Goal: Transaction & Acquisition: Purchase product/service

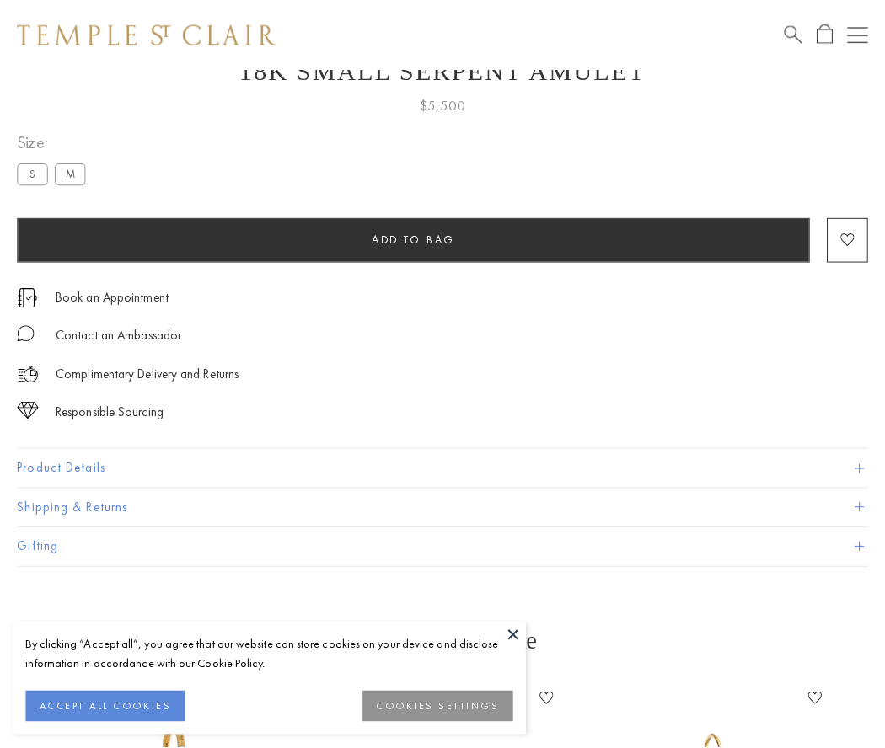
scroll to position [67, 0]
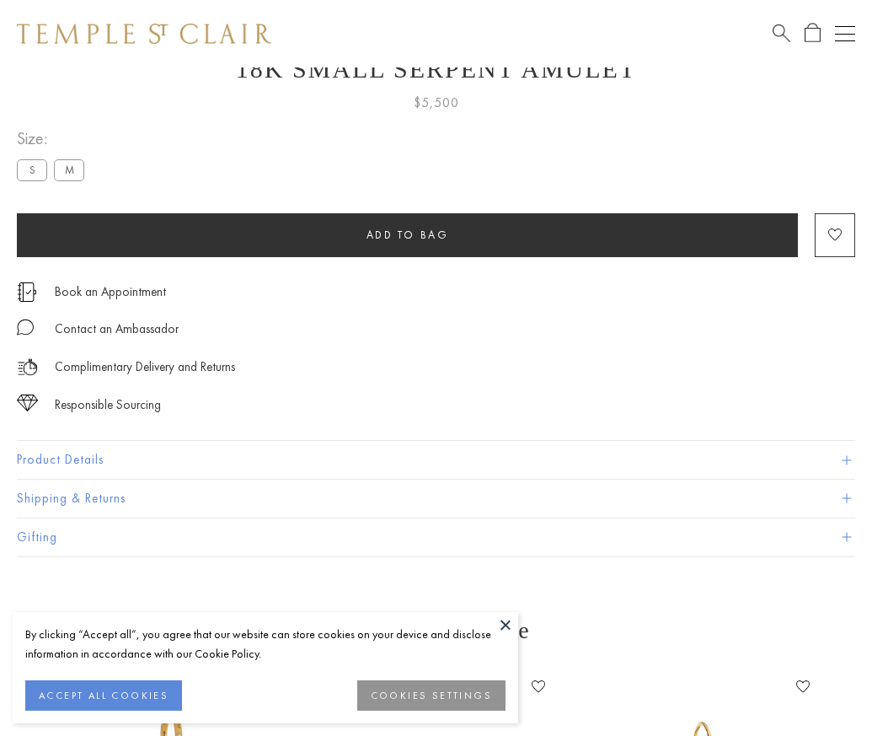
click at [407, 234] on span "Add to bag" at bounding box center [408, 235] width 83 height 14
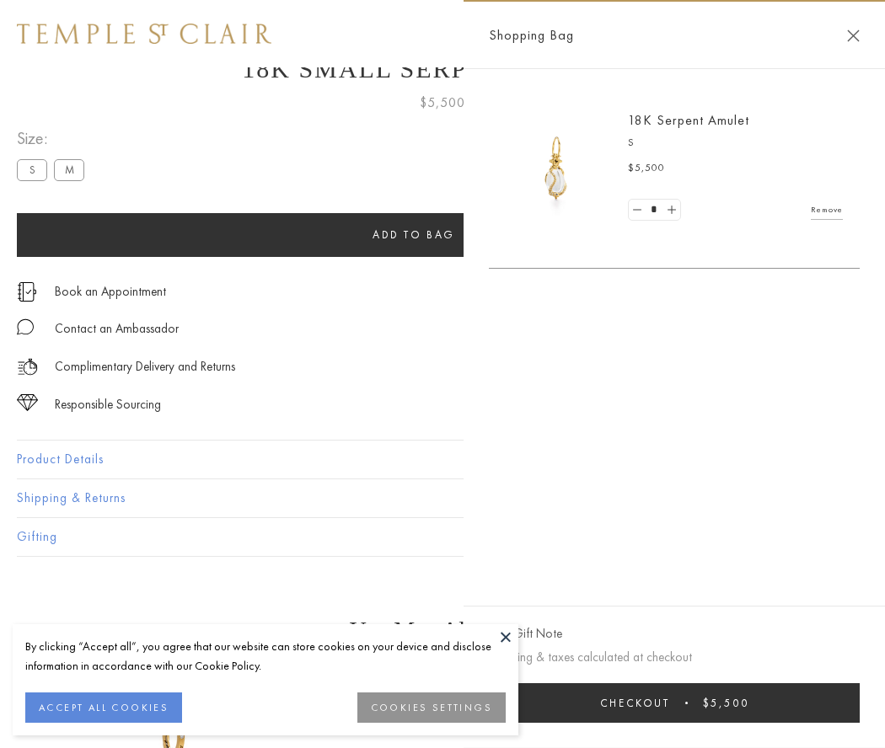
click at [705, 703] on button "Checkout $5,500" at bounding box center [674, 704] width 371 height 40
